Goal: Ask a question

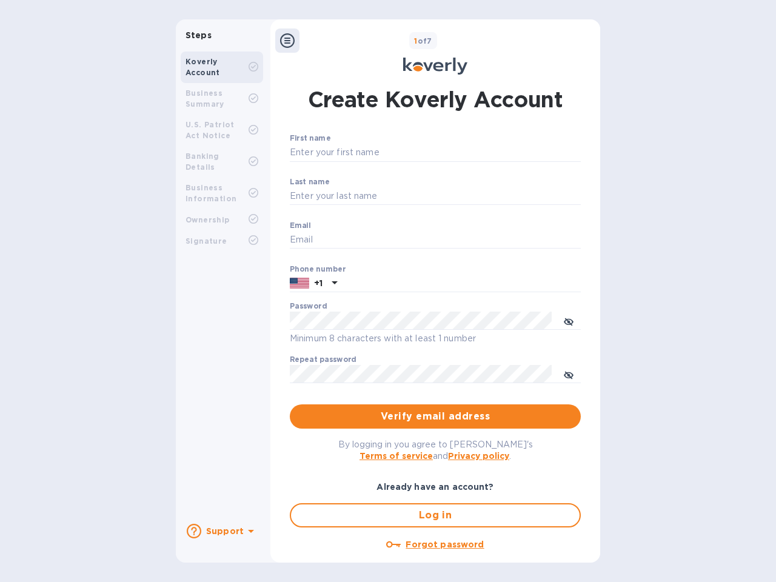
click at [221, 531] on b "Support" at bounding box center [225, 531] width 38 height 10
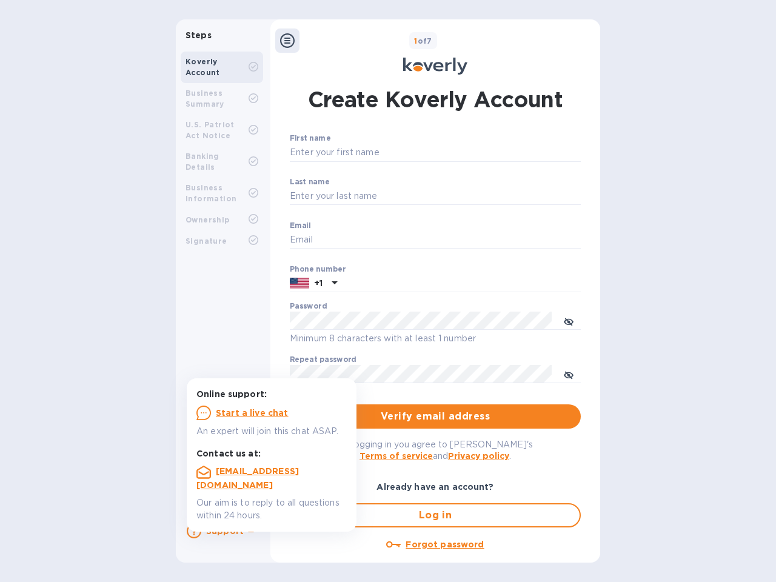
click at [194, 531] on icon at bounding box center [194, 531] width 15 height 15
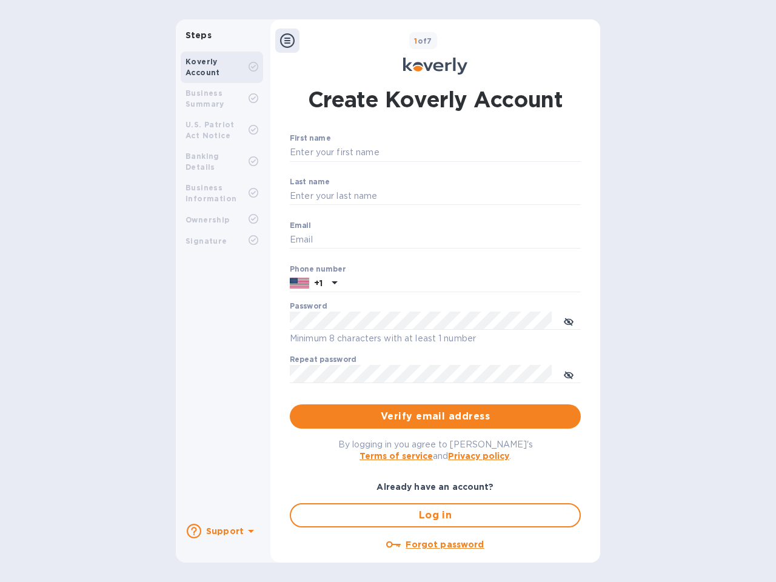
click at [249, 532] on icon at bounding box center [251, 531] width 6 height 3
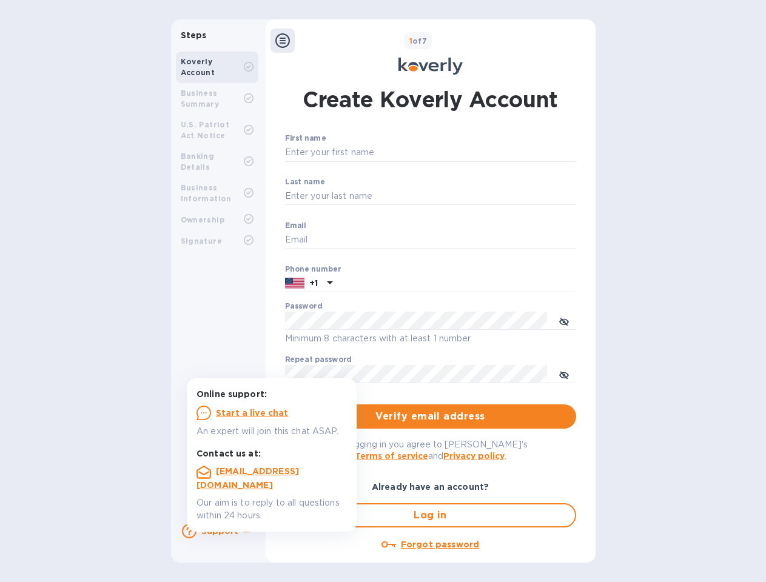
click at [287, 41] on icon at bounding box center [282, 40] width 15 height 15
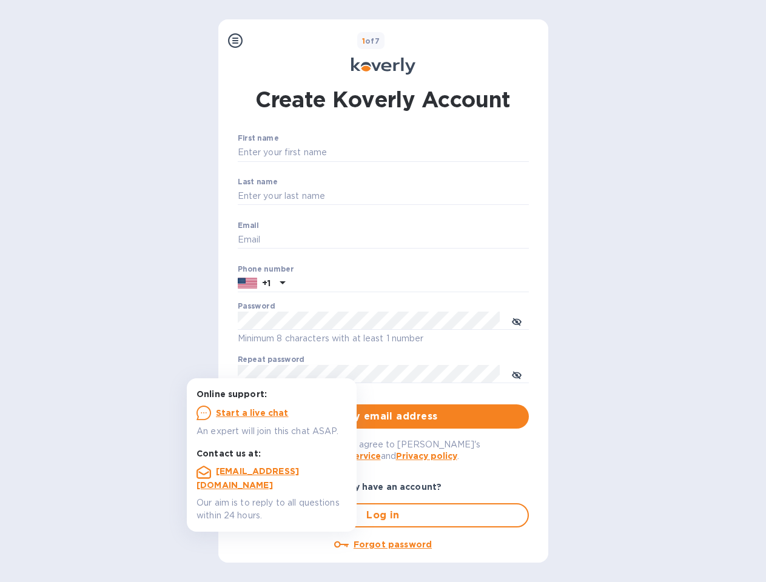
click at [433, 153] on input "First name" at bounding box center [383, 153] width 291 height 18
click at [433, 196] on input "Last name" at bounding box center [383, 196] width 291 height 18
click at [433, 240] on input "Email" at bounding box center [383, 240] width 291 height 18
click at [433, 284] on input "text" at bounding box center [409, 284] width 239 height 18
click at [313, 284] on input "text" at bounding box center [409, 284] width 239 height 18
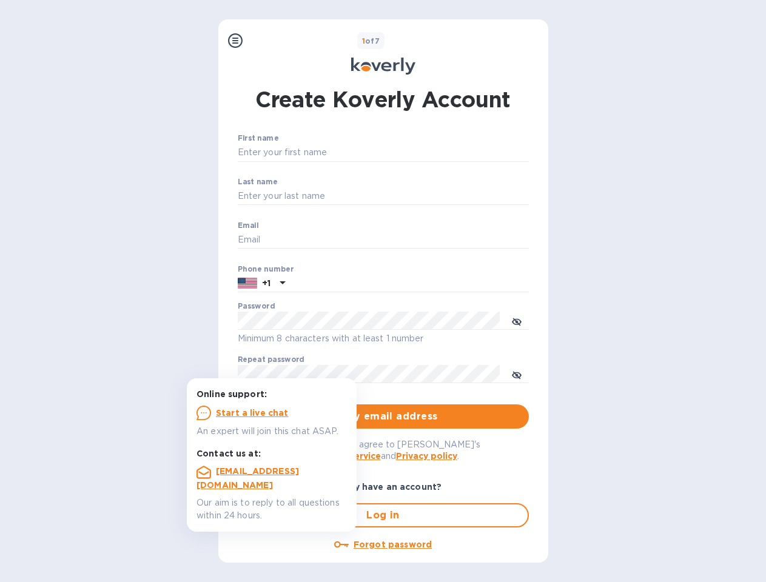
click at [333, 284] on input "text" at bounding box center [409, 284] width 239 height 18
